Goal: Information Seeking & Learning: Compare options

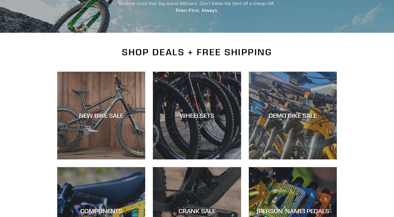
scroll to position [83, 0]
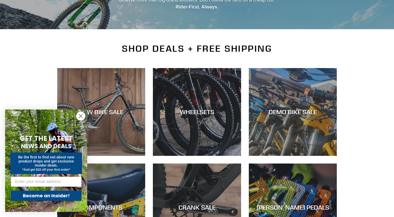
click at [79, 117] on circle "Close dialog" at bounding box center [80, 116] width 8 height 8
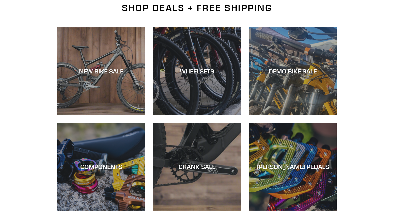
scroll to position [111, 0]
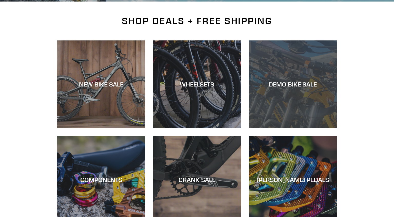
click at [299, 128] on div "DEMO BIKE SALE" at bounding box center [293, 128] width 88 height 0
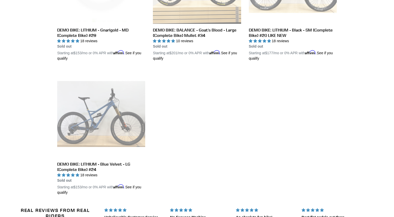
scroll to position [886, 0]
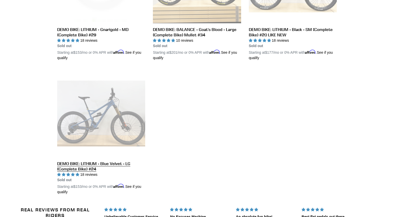
click at [94, 132] on link "DEMO BIKE: LITHIUM - Blue Velvet - LG (Complete Bike) #24" at bounding box center [101, 132] width 88 height 125
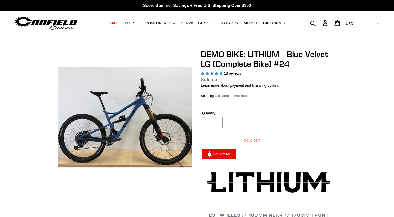
select select "highest-rating"
click at [119, 120] on img at bounding box center [142, 111] width 525 height 525
click at [119, 119] on img at bounding box center [142, 114] width 525 height 525
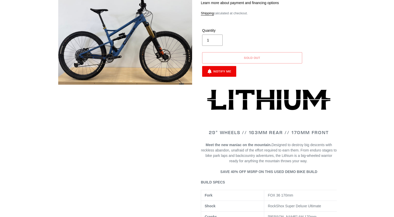
scroll to position [83, 0]
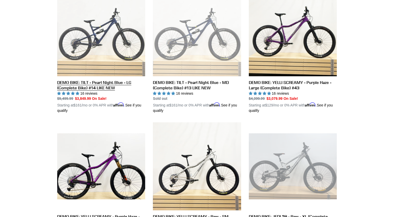
scroll to position [277, 0]
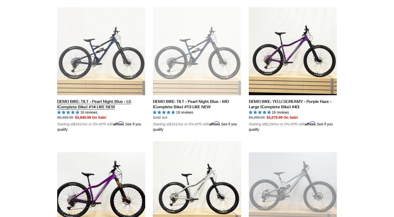
click at [102, 68] on link "DEMO BIKE: TILT - Pearl Night Blue - LG (Complete Bike) #14 LIKE NEW" at bounding box center [101, 69] width 88 height 125
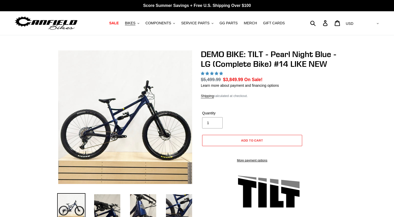
select select "highest-rating"
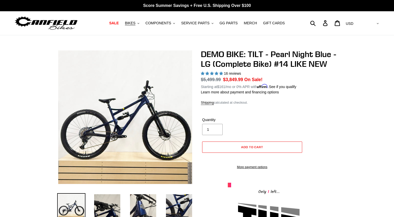
click at [121, 122] on img at bounding box center [138, 104] width 525 height 525
click at [130, 114] on img at bounding box center [111, 127] width 525 height 525
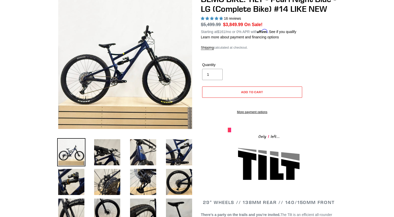
scroll to position [55, 0]
click at [75, 152] on img at bounding box center [71, 152] width 28 height 28
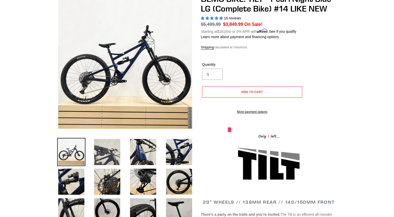
click at [105, 150] on img at bounding box center [107, 152] width 28 height 28
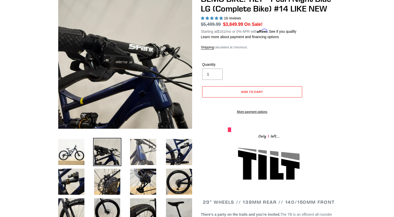
click at [138, 154] on img at bounding box center [143, 152] width 28 height 28
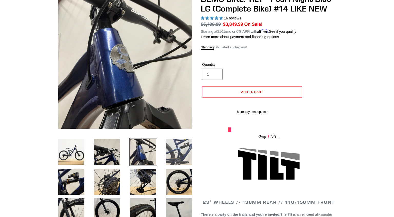
click at [185, 156] on img at bounding box center [179, 152] width 28 height 28
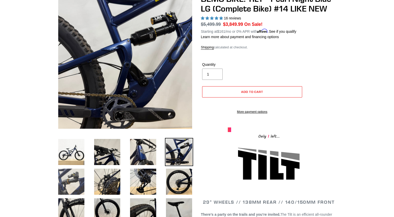
click at [76, 181] on img at bounding box center [71, 182] width 28 height 28
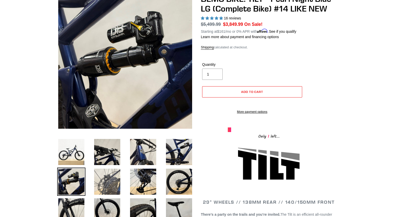
click at [110, 182] on img at bounding box center [107, 182] width 28 height 28
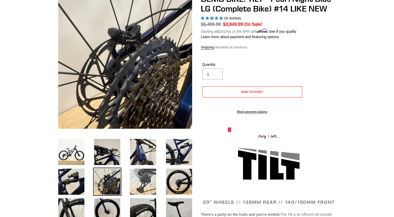
click at [146, 180] on img at bounding box center [143, 182] width 28 height 28
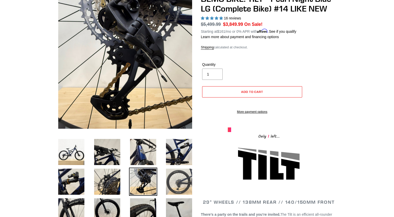
click at [172, 182] on img at bounding box center [179, 182] width 28 height 28
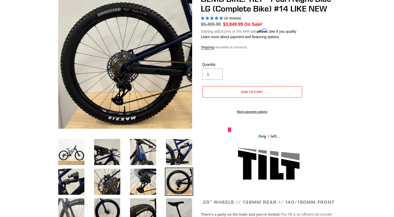
click at [75, 214] on img at bounding box center [71, 212] width 28 height 28
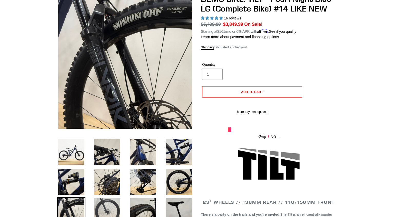
click at [107, 208] on img at bounding box center [107, 212] width 28 height 28
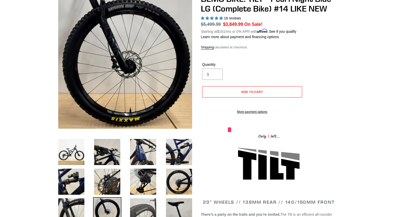
click at [142, 209] on img at bounding box center [143, 212] width 28 height 28
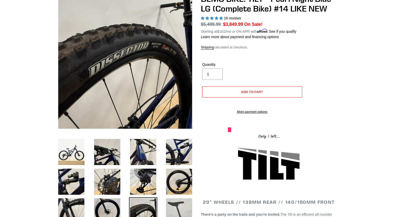
click at [169, 212] on img at bounding box center [179, 212] width 28 height 28
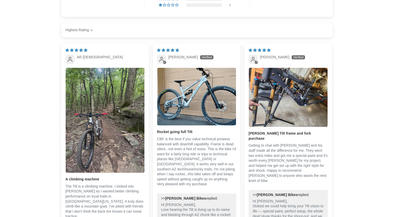
scroll to position [1080, 0]
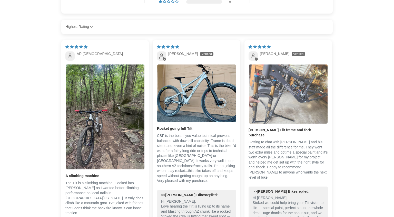
click at [299, 89] on img "Link to user picture 1" at bounding box center [288, 94] width 79 height 59
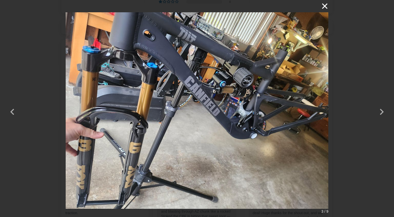
click at [323, 5] on button "×" at bounding box center [322, 6] width 12 height 12
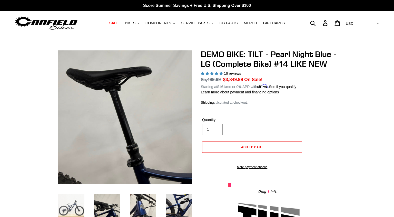
click at [76, 205] on img at bounding box center [71, 208] width 28 height 28
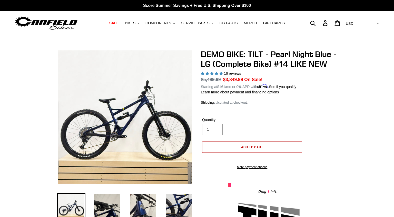
click at [257, 148] on span "Add to cart" at bounding box center [252, 147] width 22 height 4
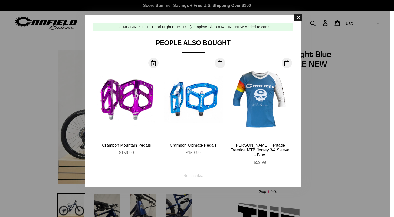
click at [298, 18] on span at bounding box center [298, 18] width 8 height 8
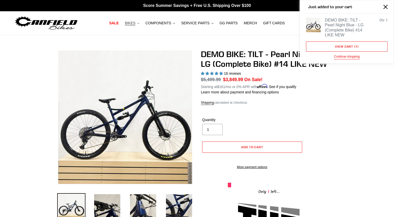
click at [142, 23] on button "BIKES .cls-1{fill:#231f20}" at bounding box center [131, 23] width 19 height 7
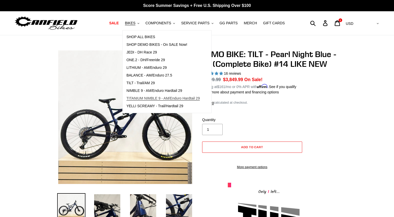
click at [149, 100] on span "TITANIUM NIMBLE 9 - AM/Enduro Hardtail 29" at bounding box center [162, 98] width 73 height 4
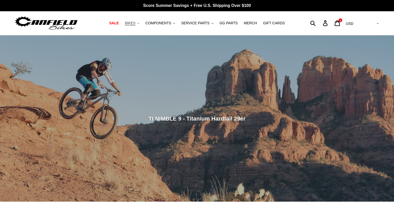
click at [135, 24] on span "BIKES" at bounding box center [130, 23] width 11 height 4
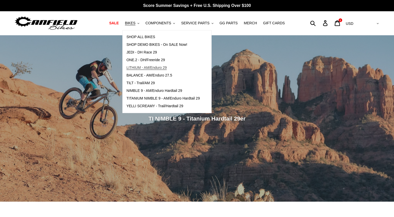
click at [149, 70] on span "LITHIUM - AM/Enduro 29" at bounding box center [146, 68] width 40 height 4
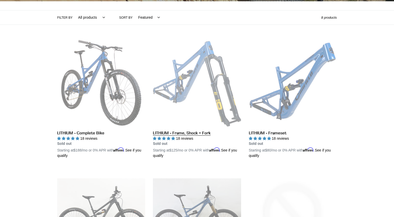
scroll to position [111, 0]
click at [199, 87] on link "LITHIUM - Frame, Shock + Fork" at bounding box center [197, 99] width 88 height 120
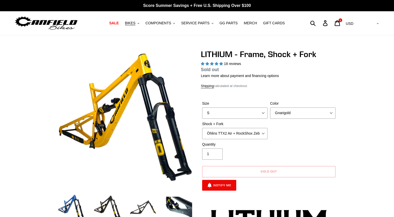
select select "highest-rating"
click at [202, 108] on select "S M L XL" at bounding box center [234, 113] width 65 height 11
select select "L"
click option "L" at bounding box center [0, 0] width 0 height 0
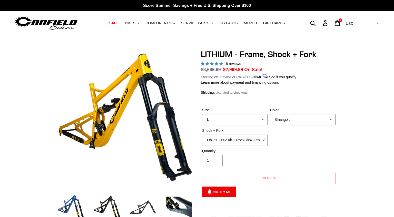
click at [270, 114] on select "Gnarigold Blue Velvet Stealth Black" at bounding box center [302, 119] width 65 height 11
select select "Stealth Black"
click option "Stealth Black" at bounding box center [0, 0] width 0 height 0
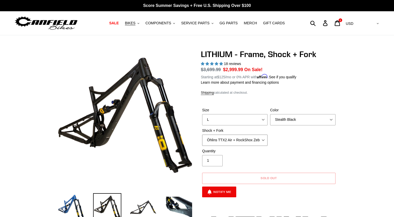
click at [202, 135] on select "Öhlins TTX2 Air + RockShox Zeb Ultimate 170mm Fox FLOAT X2 Factory + Fox 38 FLO…" at bounding box center [234, 140] width 65 height 11
click at [254, 140] on select "Öhlins TTX2 Air + RockShox Zeb Ultimate 170mm Fox FLOAT X2 Factory + Fox 38 FLO…" at bounding box center [234, 140] width 65 height 11
click at [202, 135] on select "Öhlins TTX2 Air + RockShox Zeb Ultimate 170mm Fox FLOAT X2 Factory + Fox 38 FLO…" at bounding box center [234, 140] width 65 height 11
click option "Fox FLOAT X2 Factory + Fox 38 FLOAT Factory 170mm" at bounding box center [0, 0] width 0 height 0
click at [202, 135] on select "Öhlins TTX2 Air + RockShox Zeb Ultimate 170mm Fox FLOAT X2 Factory + Fox 38 FLO…" at bounding box center [234, 140] width 65 height 11
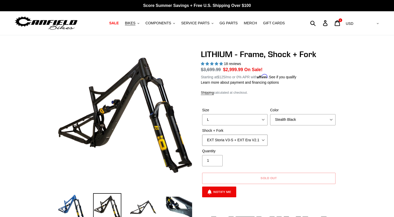
click option "EXT Storia V3-S + EXT Era V2.1 170mm" at bounding box center [0, 0] width 0 height 0
click at [202, 135] on select "Öhlins TTX2 Air + RockShox Zeb Ultimate 170mm Fox FLOAT X2 Factory + Fox 38 FLO…" at bounding box center [234, 140] width 65 height 11
select select "Öhlins TTX2 Air + RockShox Zeb Ultimate 170mm"
click option "Öhlins TTX2 Air + RockShox Zeb Ultimate 170mm" at bounding box center [0, 0] width 0 height 0
click at [270, 114] on select "Gnarigold Blue Velvet Stealth Black" at bounding box center [302, 119] width 65 height 11
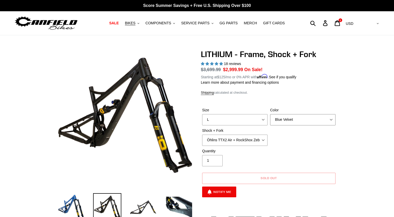
click option "Blue Velvet" at bounding box center [0, 0] width 0 height 0
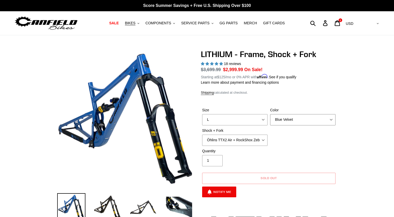
click at [270, 114] on select "Gnarigold Blue Velvet Stealth Black" at bounding box center [302, 119] width 65 height 11
click option "Gnarigold" at bounding box center [0, 0] width 0 height 0
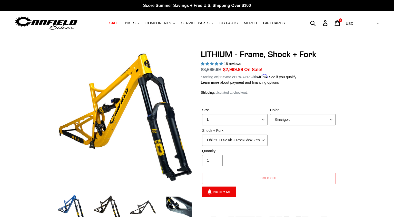
click at [270, 114] on select "Gnarigold Blue Velvet Stealth Black" at bounding box center [302, 119] width 65 height 11
select select "Stealth Black"
click option "Stealth Black" at bounding box center [0, 0] width 0 height 0
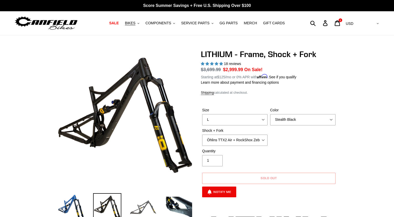
click at [150, 210] on img at bounding box center [143, 208] width 28 height 28
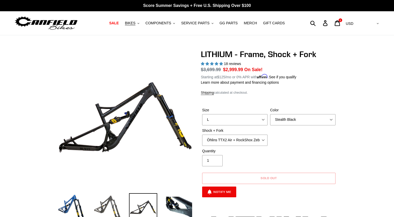
click at [113, 204] on img at bounding box center [107, 208] width 28 height 28
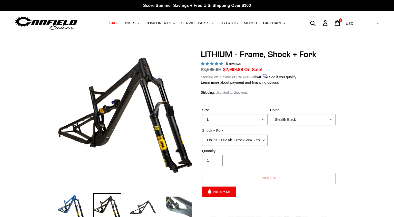
click at [172, 206] on img at bounding box center [179, 208] width 28 height 28
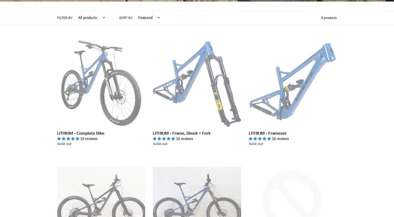
scroll to position [111, 0]
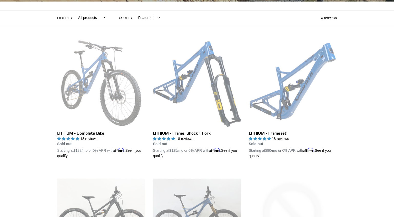
click at [90, 86] on link "LITHIUM - Complete Bike" at bounding box center [101, 99] width 88 height 120
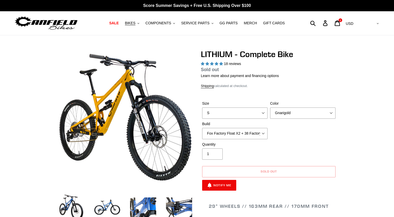
select select "highest-rating"
click at [202, 128] on select "Fox Factory Float X2 + 38 Factory Grip 2 170 + SRAM GX Fox Factory Float X2 + 3…" at bounding box center [234, 133] width 65 height 11
select select "RockShox Vivid ULT Coil + Zeb ULT Chg 3 + SRAM GX"
click option "RockShox Vivid ULT Coil + Zeb ULT Chg 3 + SRAM GX" at bounding box center [0, 0] width 0 height 0
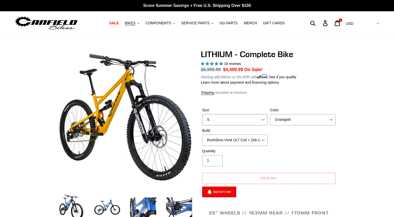
click at [202, 114] on select "S M L XL" at bounding box center [234, 119] width 65 height 11
select select "L"
click option "L" at bounding box center [0, 0] width 0 height 0
click at [297, 113] on div "Color Gnarigold Blue Velvet Stealth Black" at bounding box center [303, 117] width 68 height 18
click at [270, 114] on select "Gnarigold Blue Velvet Stealth Black" at bounding box center [302, 119] width 65 height 11
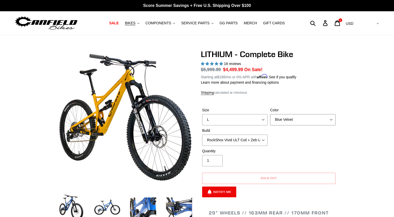
click option "Blue Velvet" at bounding box center [0, 0] width 0 height 0
click at [270, 114] on select "Gnarigold Blue Velvet Stealth Black" at bounding box center [302, 119] width 65 height 11
select select "Stealth Black"
click option "Stealth Black" at bounding box center [0, 0] width 0 height 0
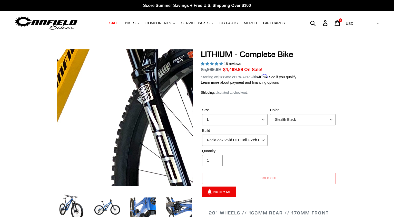
click at [133, 116] on img at bounding box center [106, 118] width 525 height 525
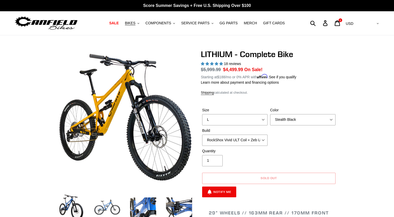
click at [110, 206] on img at bounding box center [107, 208] width 28 height 28
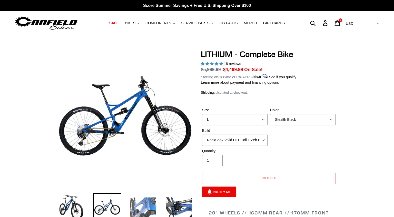
click at [138, 208] on img at bounding box center [143, 208] width 28 height 28
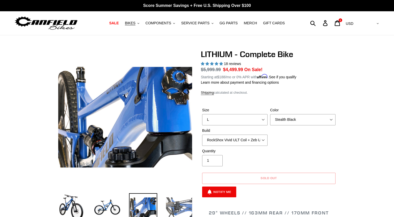
click at [168, 208] on img at bounding box center [179, 208] width 28 height 28
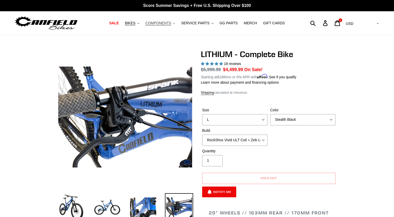
click at [156, 22] on span "COMPONENTS" at bounding box center [158, 23] width 26 height 4
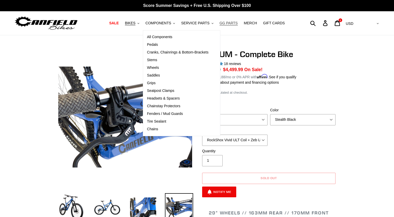
click at [229, 23] on span "GG PARTS" at bounding box center [229, 23] width 18 height 4
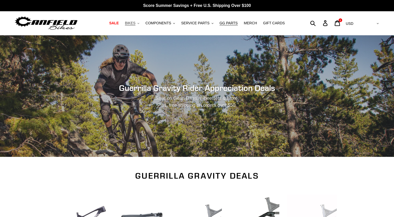
click at [135, 23] on span "BIKES" at bounding box center [130, 23] width 11 height 4
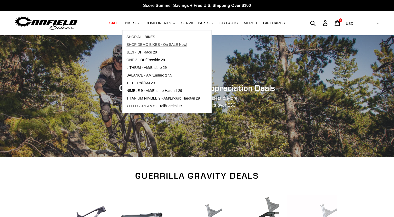
click at [151, 44] on span "SHOP DEMO BIKES - On SALE Now!" at bounding box center [156, 45] width 61 height 4
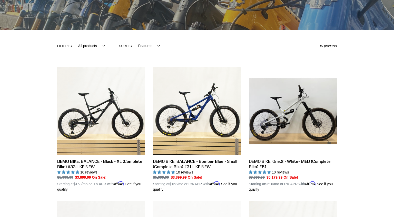
scroll to position [83, 0]
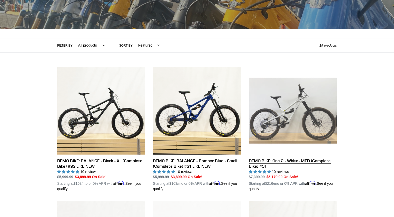
click at [295, 118] on link "DEMO BIKE: One.2 - White- MED (Complete Bike) #51" at bounding box center [293, 129] width 88 height 125
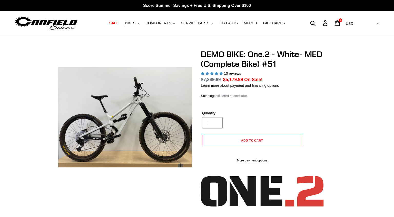
select select "highest-rating"
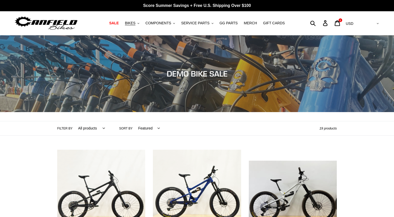
scroll to position [83, 0]
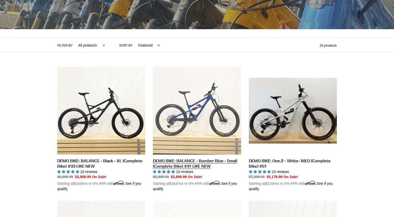
click at [202, 123] on link "DEMO BIKE: BALANCE - Bomber Blue - Small (Complete Bike) #31 LIKE NEW" at bounding box center [197, 129] width 88 height 125
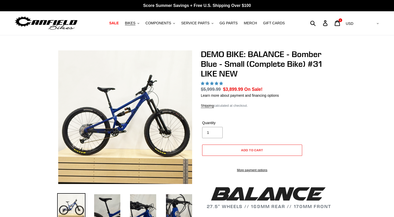
select select "highest-rating"
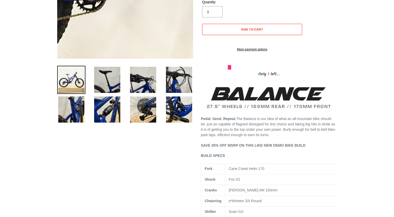
scroll to position [138, 0]
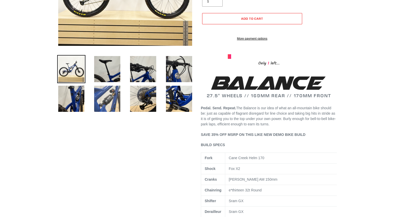
click at [115, 102] on img at bounding box center [107, 99] width 28 height 28
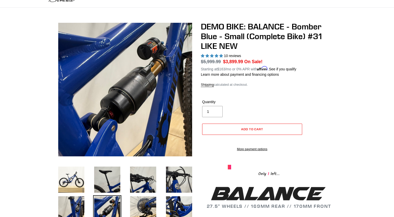
scroll to position [28, 0]
click at [76, 186] on img at bounding box center [71, 180] width 28 height 28
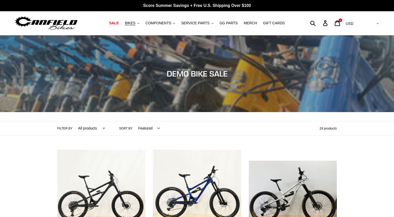
scroll to position [83, 0]
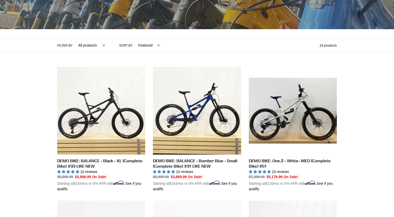
click at [74, 38] on select "All products balance BFCM23 DEMO BIKE Jedi Lithium Nimble 9 ONE.2 Tilt Yelli Sc…" at bounding box center [90, 45] width 33 height 14
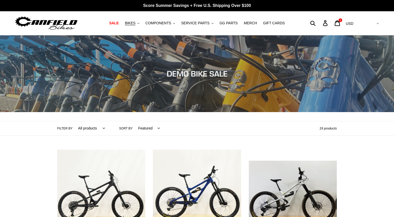
scroll to position [0, 0]
click at [141, 24] on button "BIKES .cls-1{fill:#231f20}" at bounding box center [131, 23] width 19 height 7
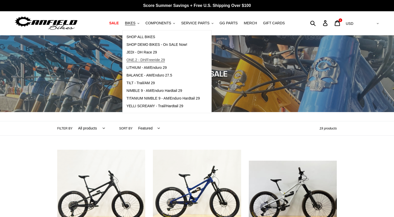
click at [153, 60] on span "ONE.2 - DH/Freeride 29" at bounding box center [145, 60] width 38 height 4
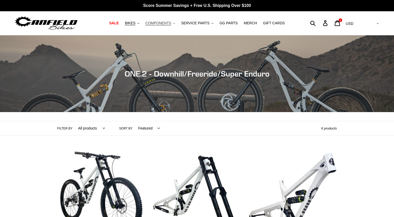
click at [167, 22] on span "COMPONENTS" at bounding box center [158, 23] width 26 height 4
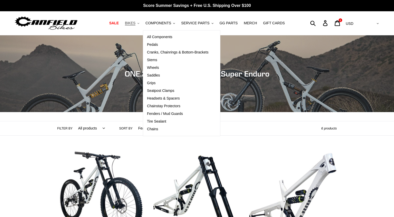
click at [135, 24] on span "BIKES" at bounding box center [130, 23] width 11 height 4
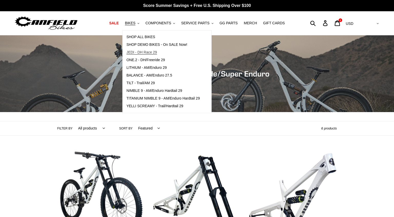
click at [151, 51] on span "JEDI - DH Race 29" at bounding box center [141, 52] width 31 height 4
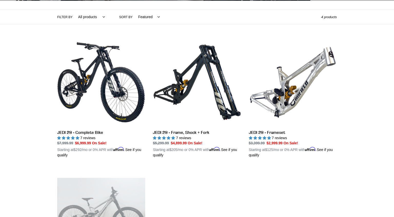
scroll to position [111, 0]
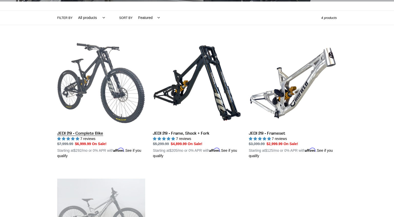
click at [84, 74] on link "JEDI 29 - Complete Bike" at bounding box center [101, 99] width 88 height 120
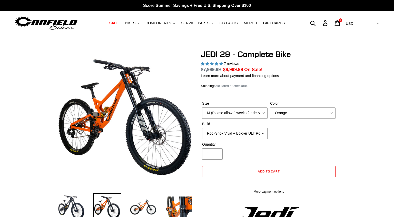
select select "highest-rating"
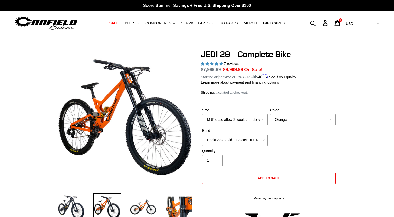
click at [257, 113] on div "Size M (Please allow 2 weeks for delivery) L (Please allow 2 weeks for delivery…" at bounding box center [235, 117] width 68 height 18
click at [202, 114] on select "M (Please allow 2 weeks for delivery) L (Please allow 2 weeks for delivery) XL …" at bounding box center [234, 119] width 65 height 11
select select "L (Please allow 2 weeks for delivery)"
click option "L (Please allow 2 weeks for delivery)" at bounding box center [0, 0] width 0 height 0
click at [270, 114] on select "Orange Stealth Black Raw" at bounding box center [302, 119] width 65 height 11
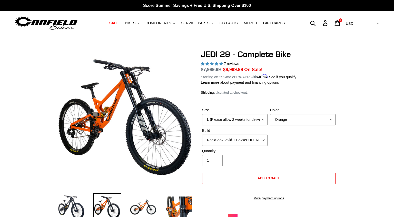
select select "Stealth Black"
click option "Stealth Black" at bounding box center [0, 0] width 0 height 0
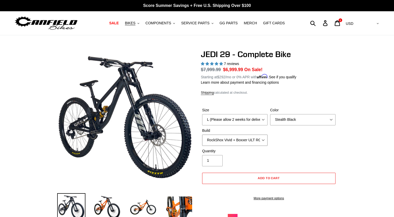
click at [202, 135] on select "RockShox Vivid + Boxxer ULT RC2 C3 200 + SRAM XO RockShox Vivid + Boxxer ULT RC…" at bounding box center [234, 140] width 65 height 11
select select "Fox DHX2 + Fox 40 Float Grip 2 203 + SRAM XO"
click option "Fox DHX2 + Fox 40 Float Grip 2 203 + SRAM XO" at bounding box center [0, 0] width 0 height 0
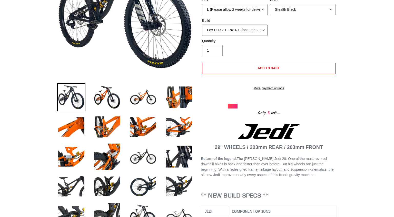
scroll to position [111, 0]
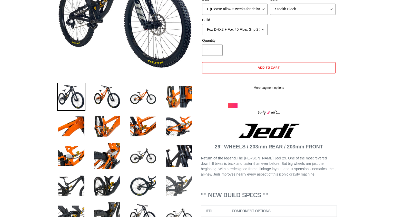
click at [181, 189] on img at bounding box center [179, 186] width 28 height 28
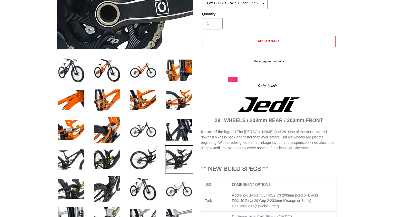
scroll to position [138, 0]
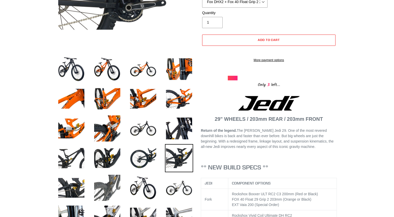
click at [108, 190] on img at bounding box center [107, 188] width 28 height 28
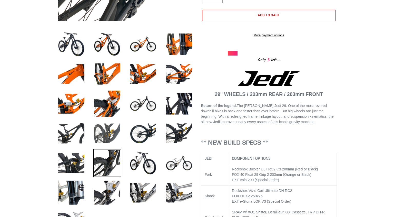
scroll to position [166, 0]
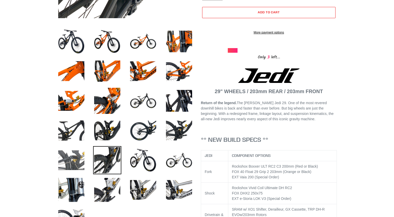
click at [77, 162] on img at bounding box center [71, 160] width 28 height 28
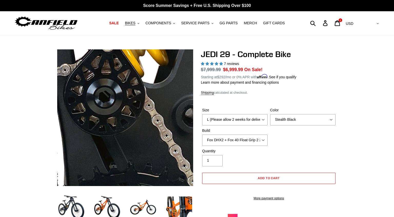
scroll to position [0, 0]
